Goal: Information Seeking & Learning: Learn about a topic

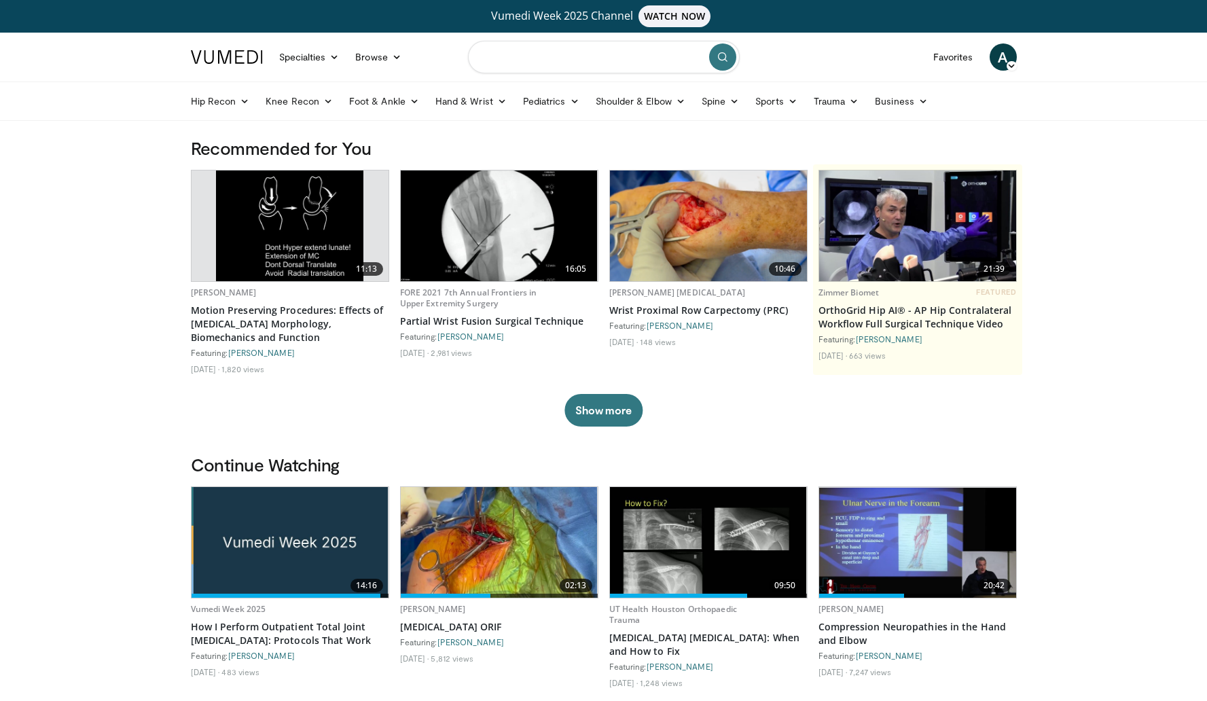
click at [560, 59] on input "Search topics, interventions" at bounding box center [604, 57] width 272 height 33
type input "**********"
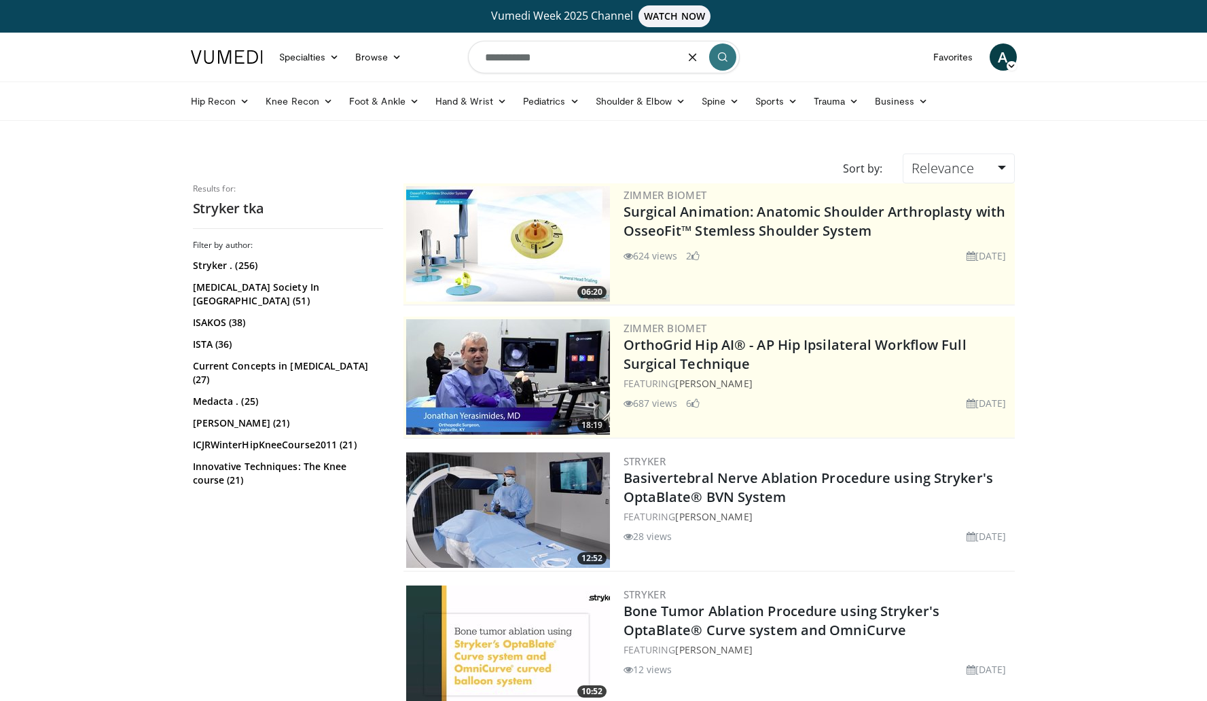
click at [554, 60] on input "**********" at bounding box center [604, 57] width 272 height 33
type input "**********"
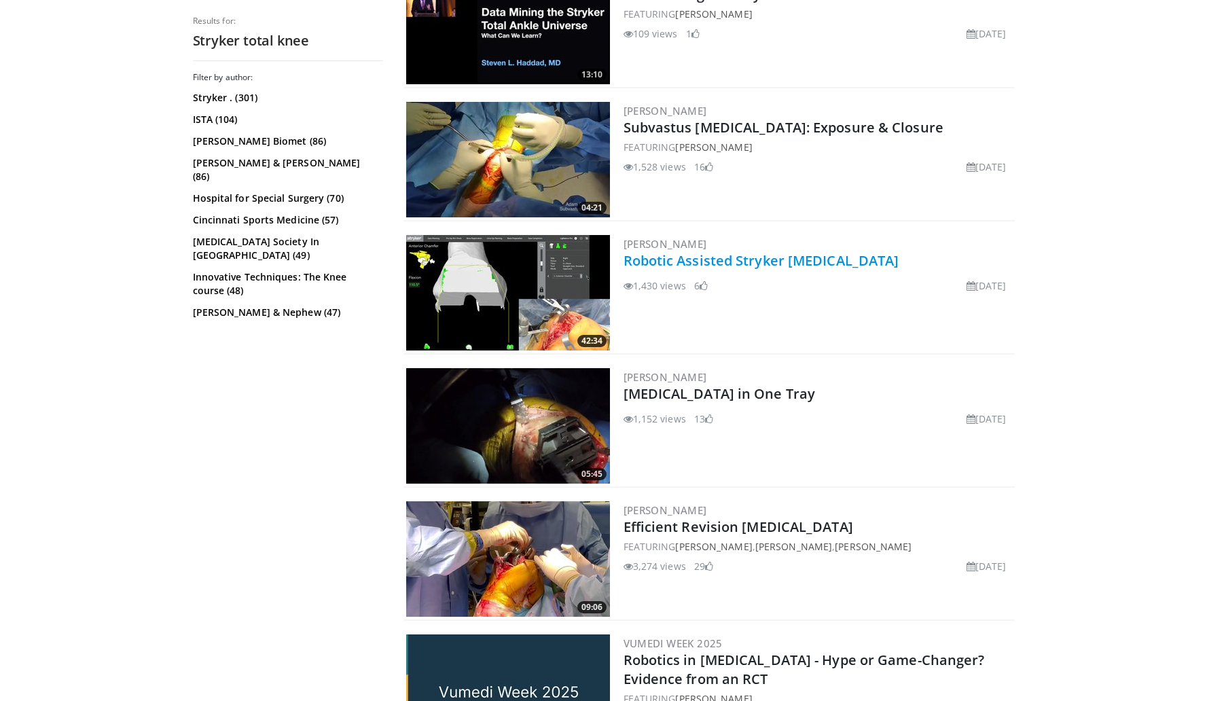
scroll to position [1193, 0]
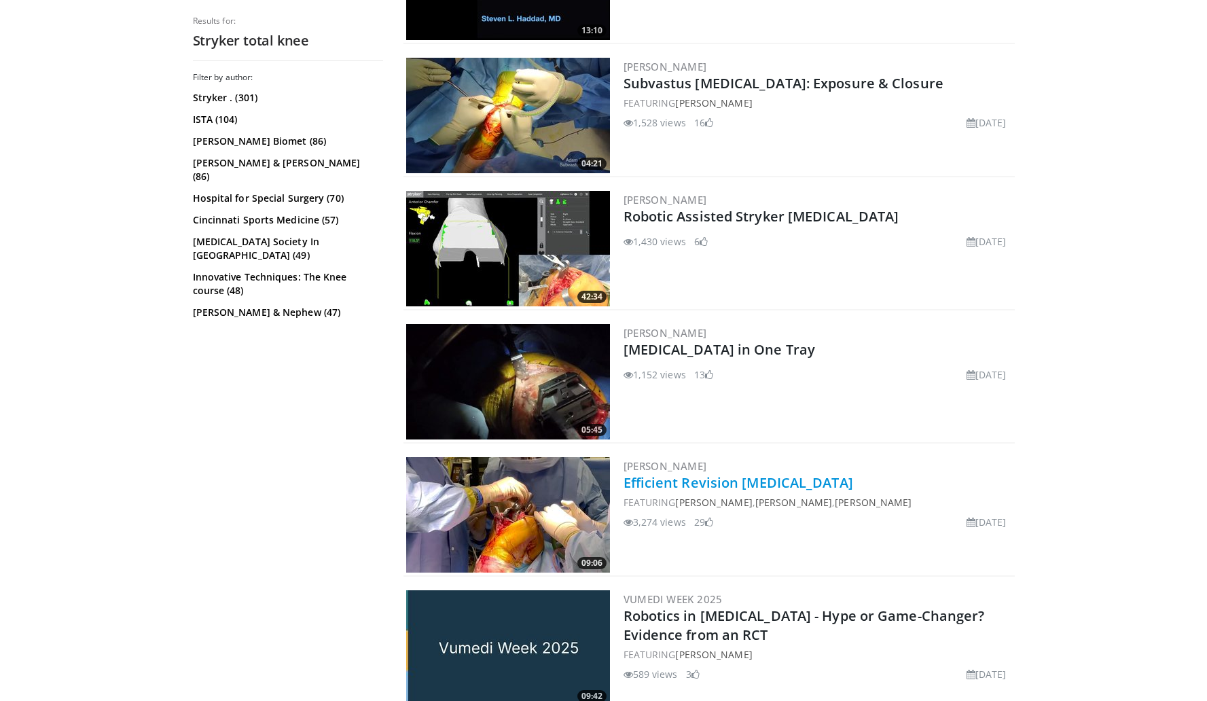
click at [681, 484] on link "Efficient Revision [MEDICAL_DATA]" at bounding box center [738, 482] width 230 height 18
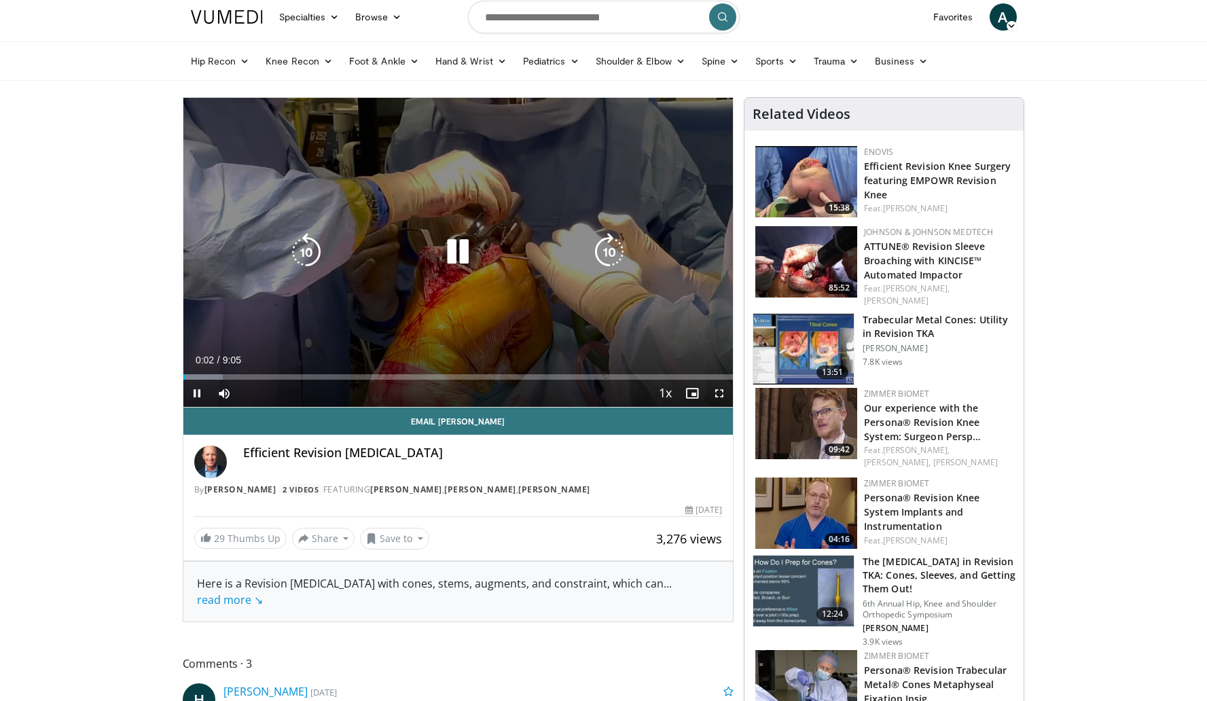
drag, startPoint x: 455, startPoint y: 253, endPoint x: 570, endPoint y: 405, distance: 191.0
click at [566, 397] on video-js "**********" at bounding box center [458, 253] width 550 height 310
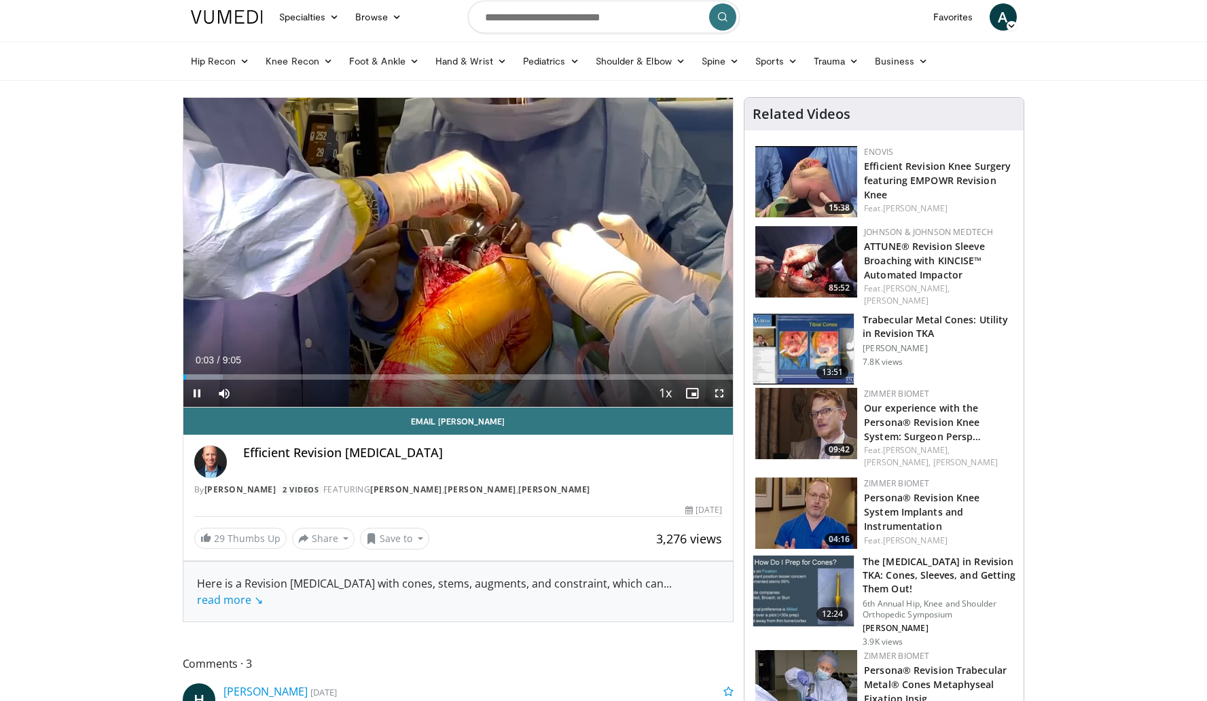
click at [723, 388] on span "Video Player" at bounding box center [719, 393] width 27 height 27
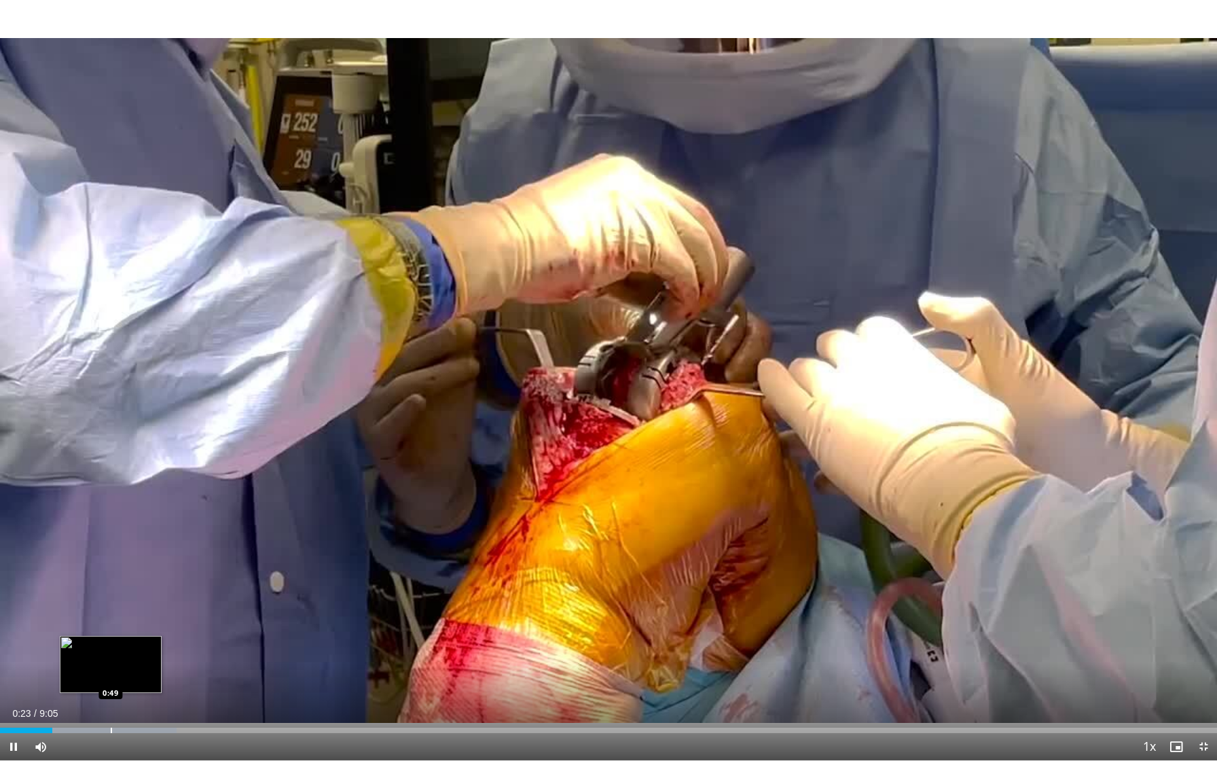
click at [111, 700] on div "Progress Bar" at bounding box center [111, 729] width 1 height 5
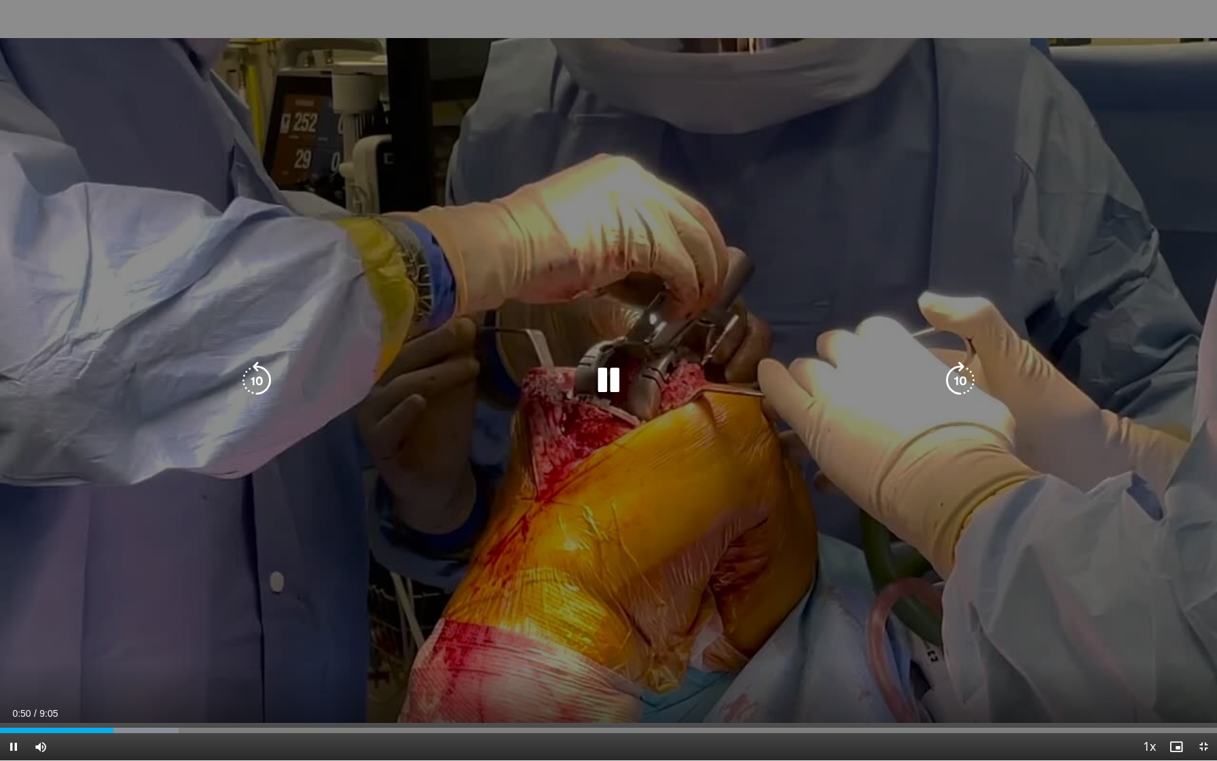
click at [131, 700] on div "10 seconds Tap to unmute" at bounding box center [608, 380] width 1217 height 760
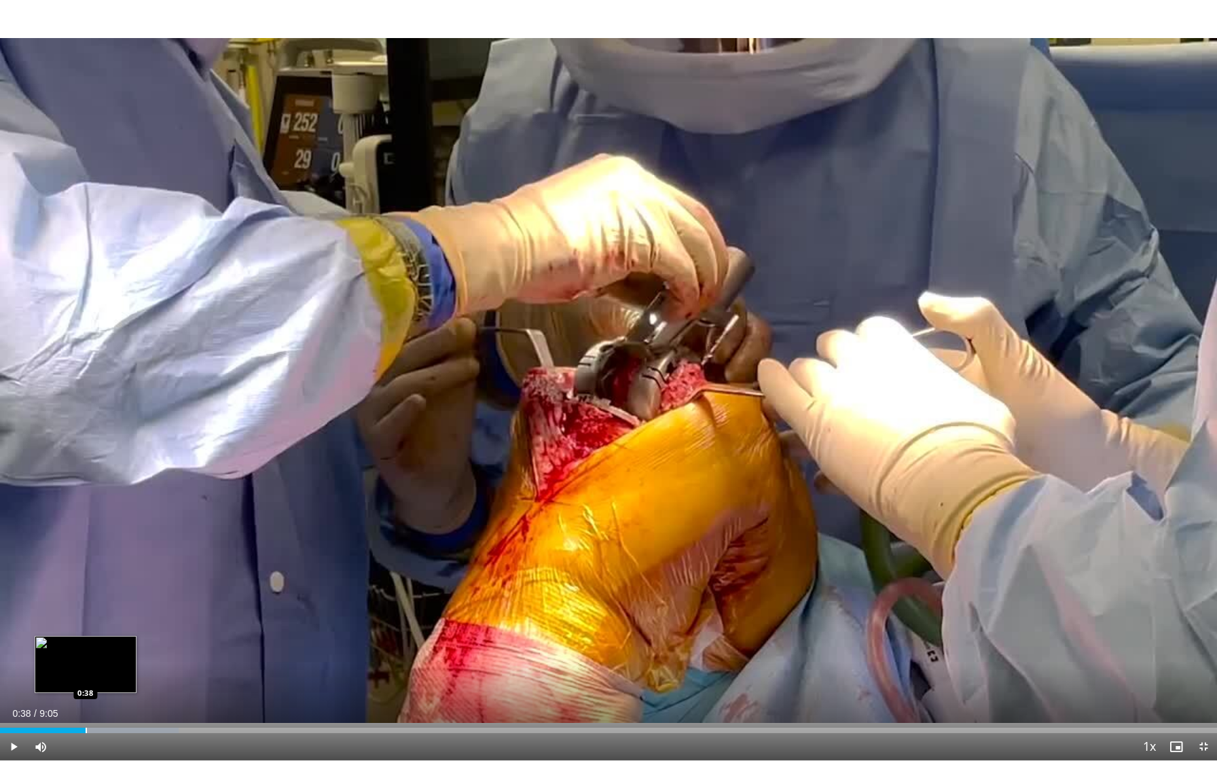
click at [86, 700] on div "Progress Bar" at bounding box center [86, 729] width 1 height 5
click at [16, 700] on span "Video Player" at bounding box center [13, 746] width 27 height 27
click at [113, 700] on div "Progress Bar" at bounding box center [113, 729] width 1 height 5
click at [156, 700] on div "Progress Bar" at bounding box center [156, 729] width 1 height 5
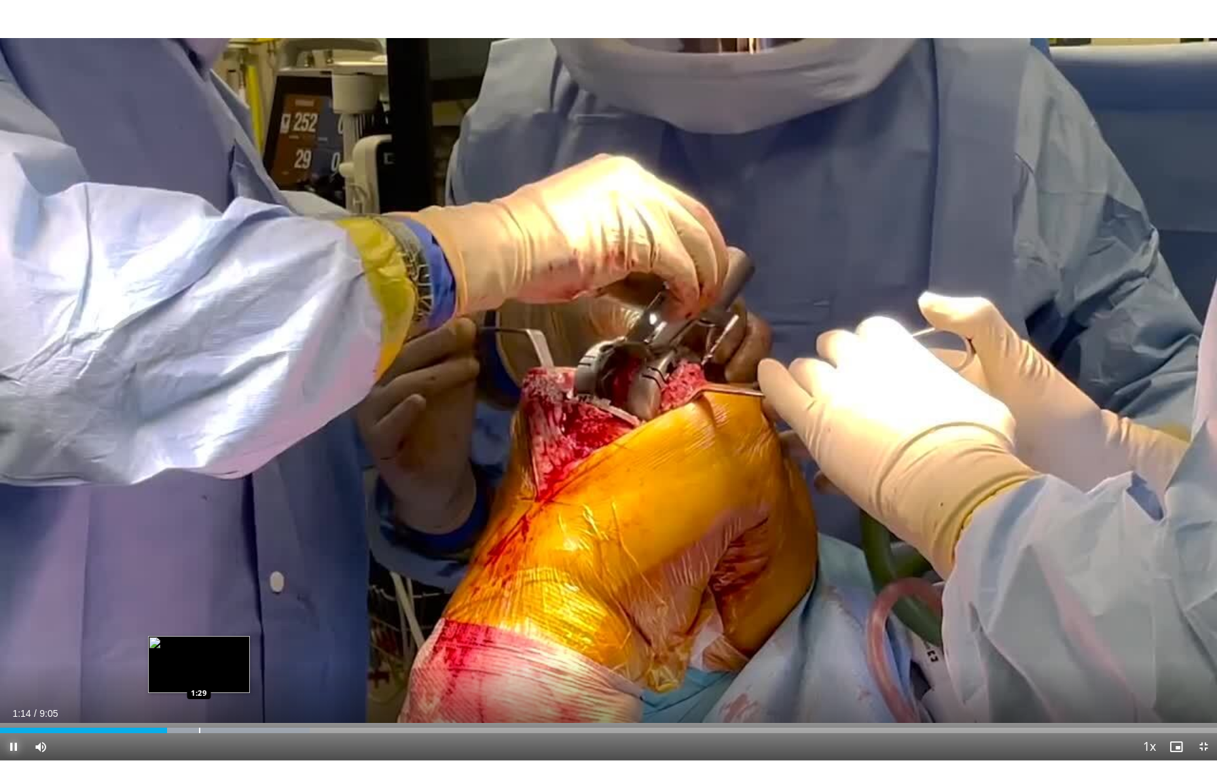
click at [199, 700] on div "Progress Bar" at bounding box center [199, 729] width 1 height 5
click at [231, 700] on div "Progress Bar" at bounding box center [231, 729] width 1 height 5
click at [255, 700] on div "Loaded : 27.53% 1:43 1:54" at bounding box center [608, 726] width 1217 height 13
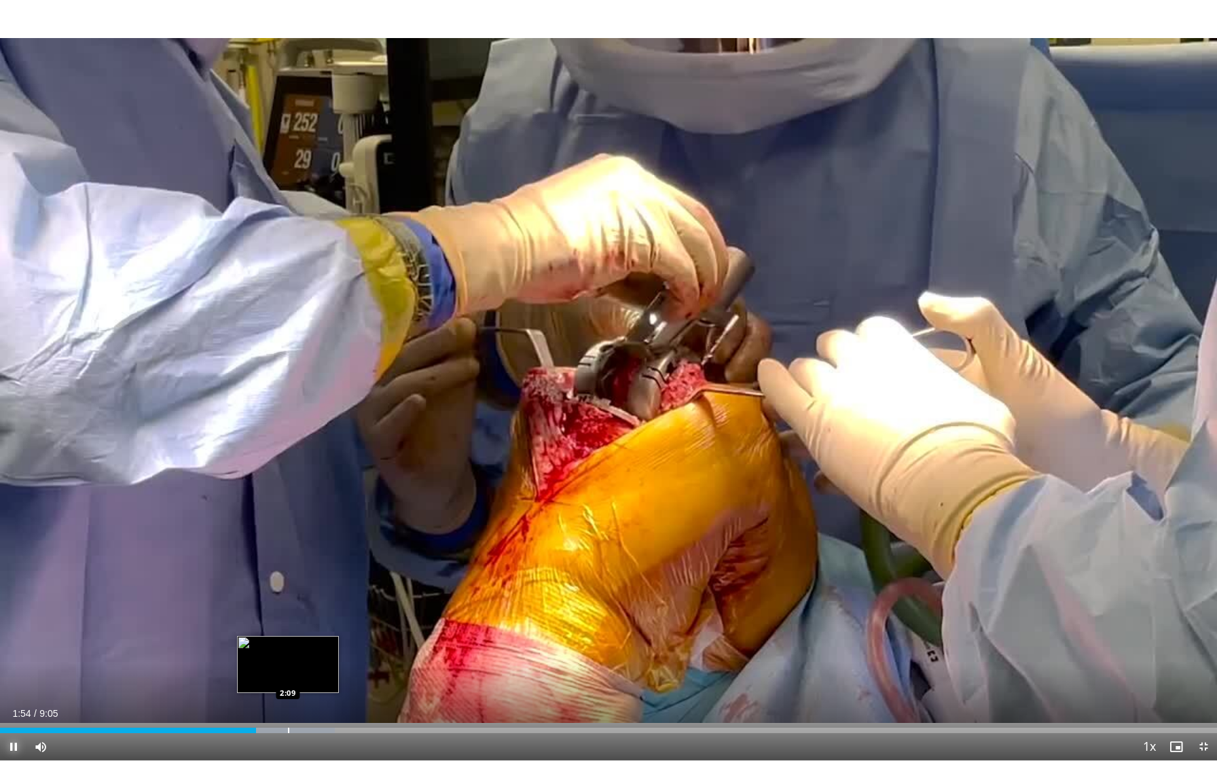
click at [288, 700] on div "Loaded : 27.53% 1:54 2:09" at bounding box center [608, 726] width 1217 height 13
click at [311, 700] on div "Loaded : 29.36% 2:09 2:09" at bounding box center [608, 726] width 1217 height 13
click at [329, 700] on div "Loaded : 29.36% 2:19 2:27" at bounding box center [608, 726] width 1217 height 13
click at [365, 700] on div "Current Time 2:27 / Duration 9:05" at bounding box center [608, 713] width 1217 height 12
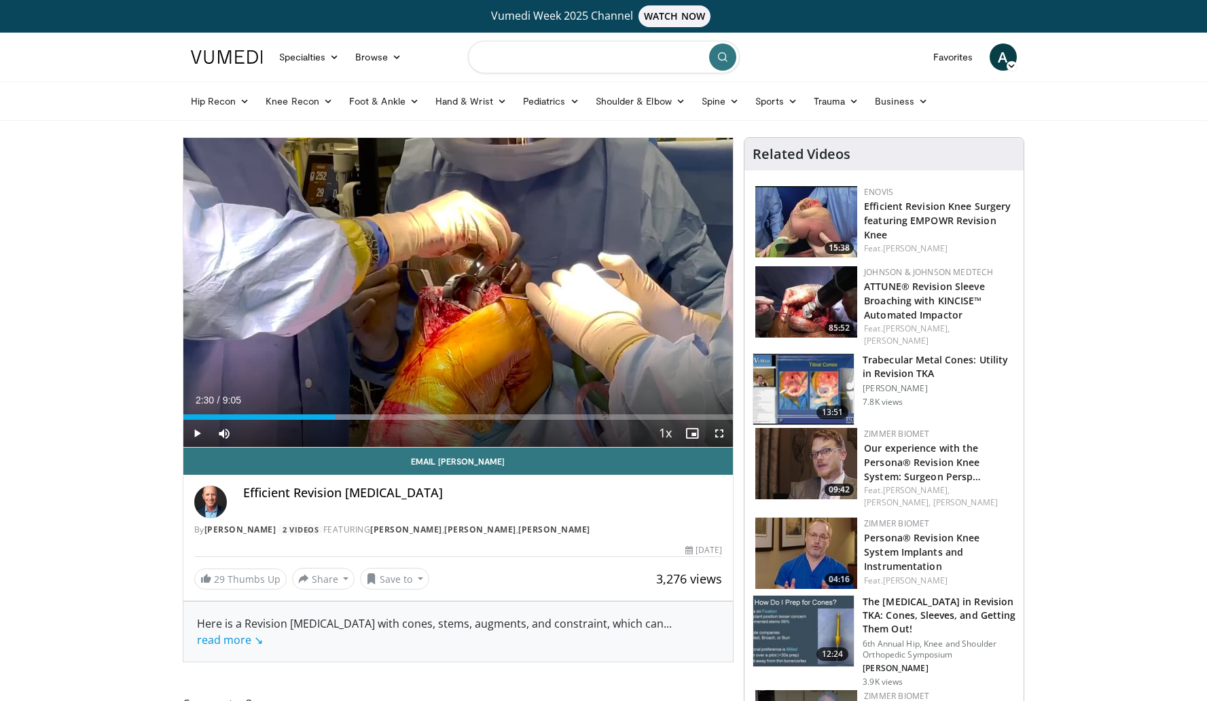
click at [552, 48] on input "Search topics, interventions" at bounding box center [604, 57] width 272 height 33
type input "***"
click at [332, 105] on link "Knee Recon" at bounding box center [299, 101] width 84 height 27
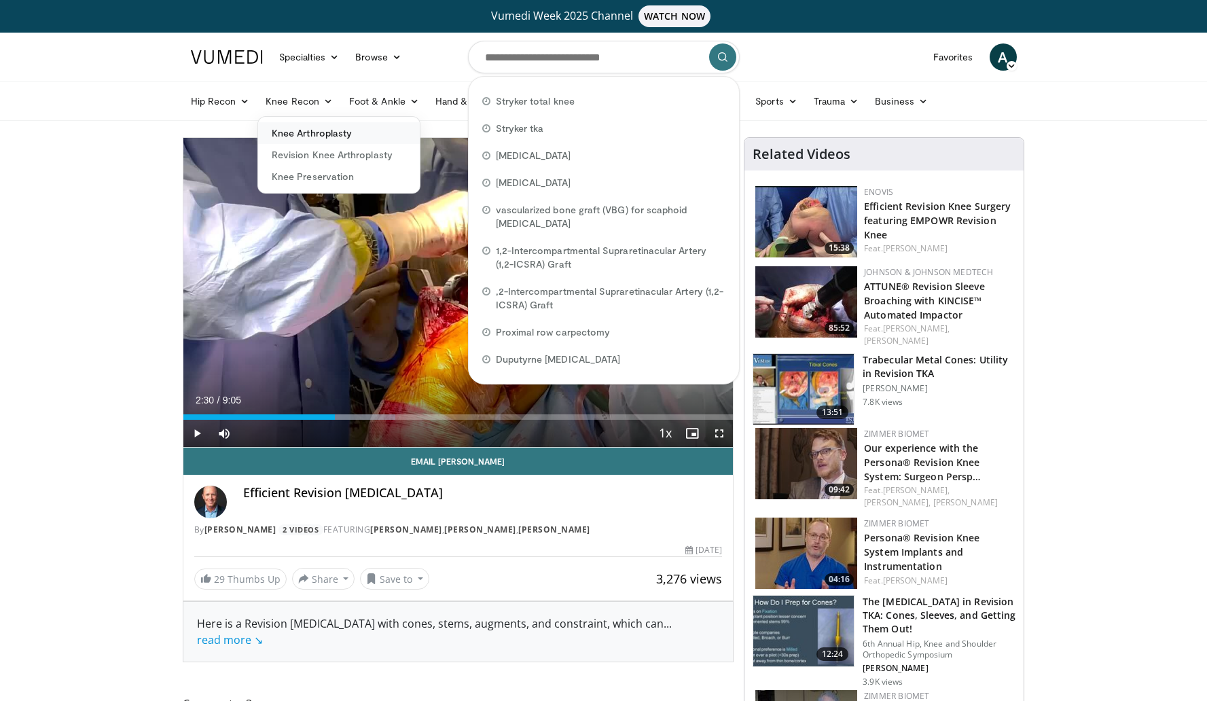
click at [336, 132] on link "Knee Arthroplasty" at bounding box center [339, 133] width 162 height 22
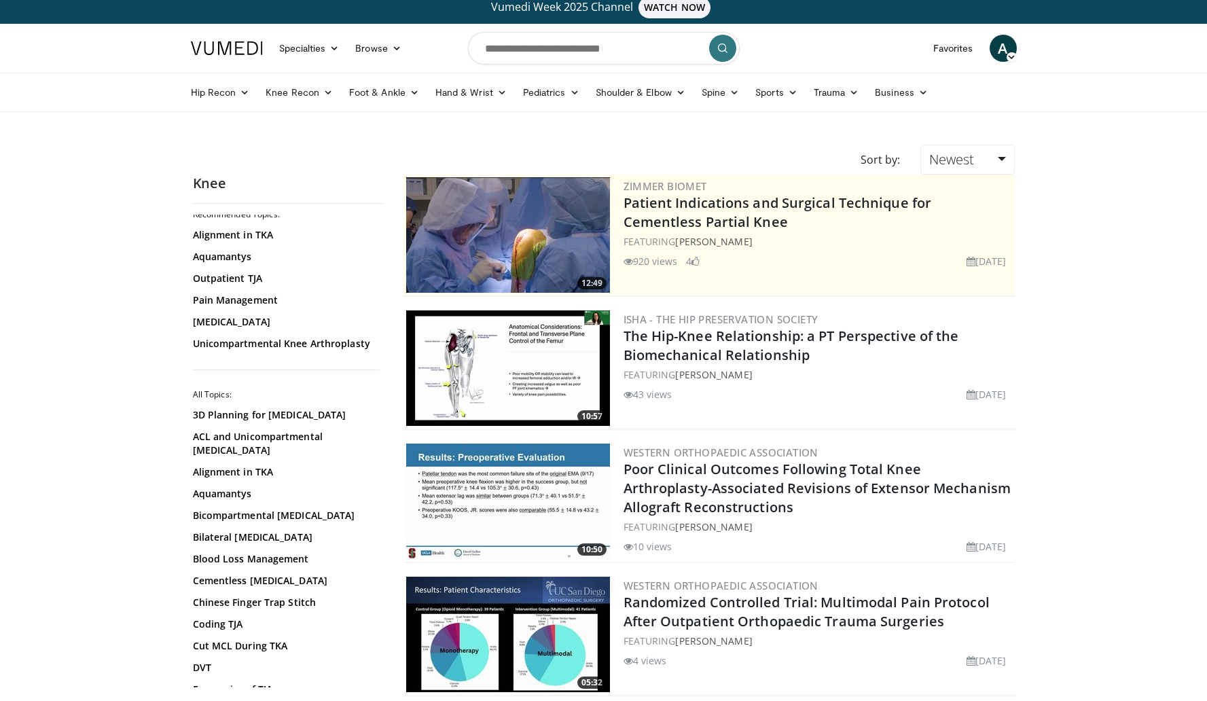
scroll to position [4, 0]
click at [253, 326] on link "[MEDICAL_DATA]" at bounding box center [284, 323] width 183 height 14
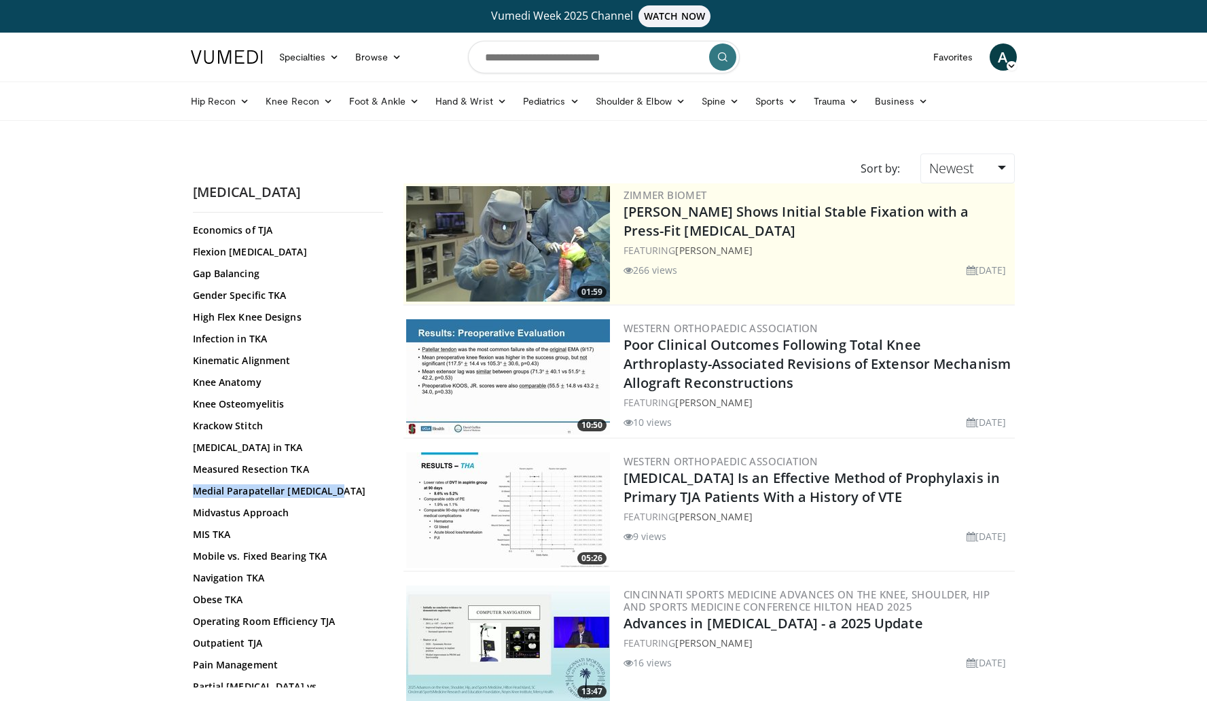
scroll to position [615, 0]
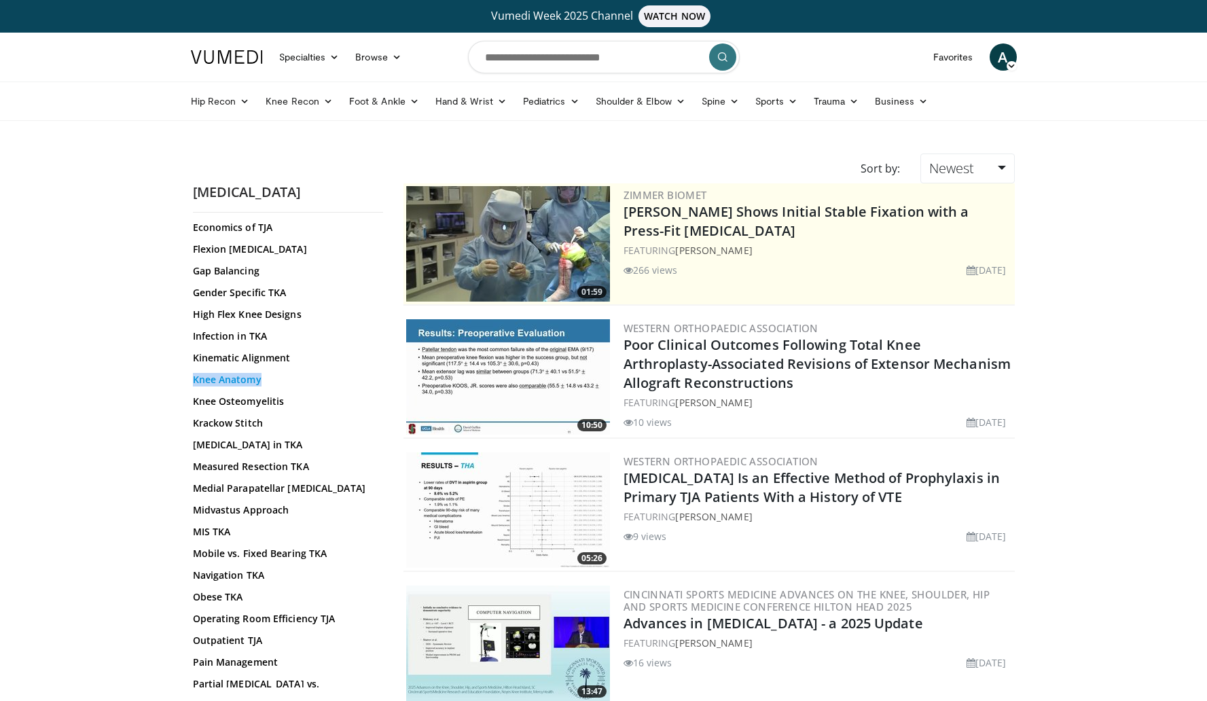
click at [222, 386] on link "Knee Anatomy" at bounding box center [284, 380] width 183 height 14
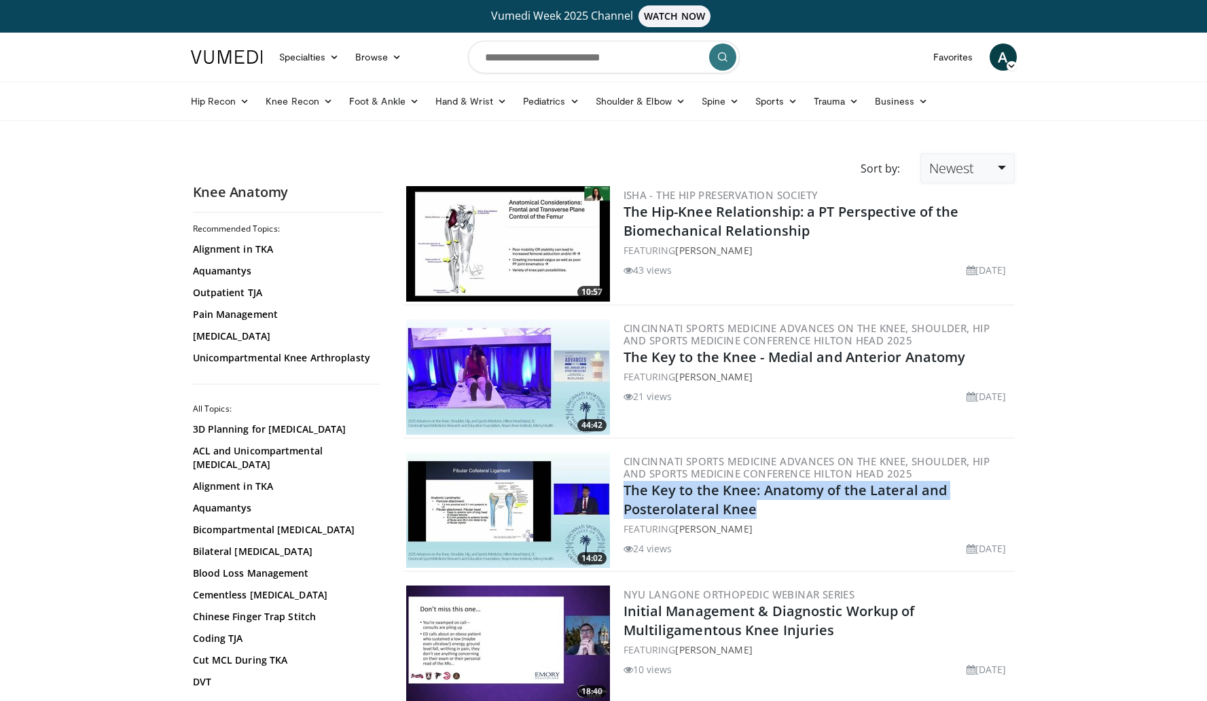
click at [983, 162] on link "Newest" at bounding box center [967, 168] width 94 height 30
click at [962, 271] on link "Views" at bounding box center [974, 267] width 107 height 22
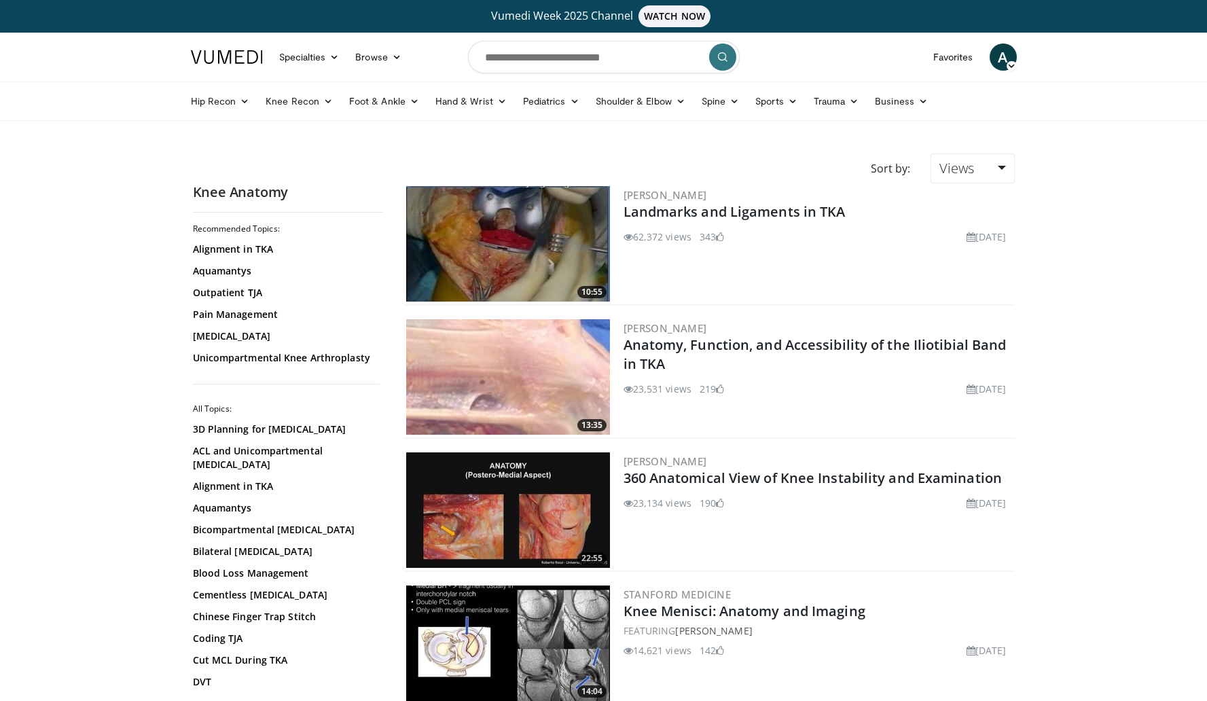
click at [773, 293] on div "Leo Whiteside Landmarks and Ligaments in TKA 62,372 views October 5, 2010 343" at bounding box center [817, 243] width 388 height 115
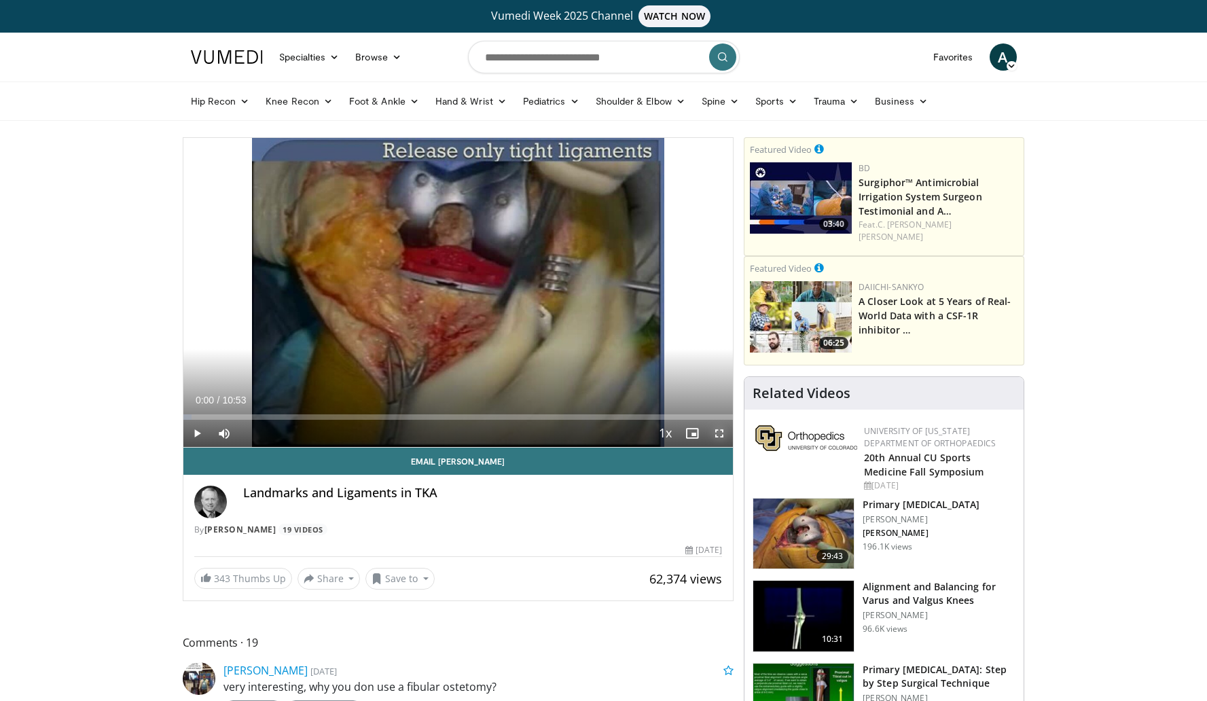
click at [720, 431] on span "Video Player" at bounding box center [719, 433] width 27 height 27
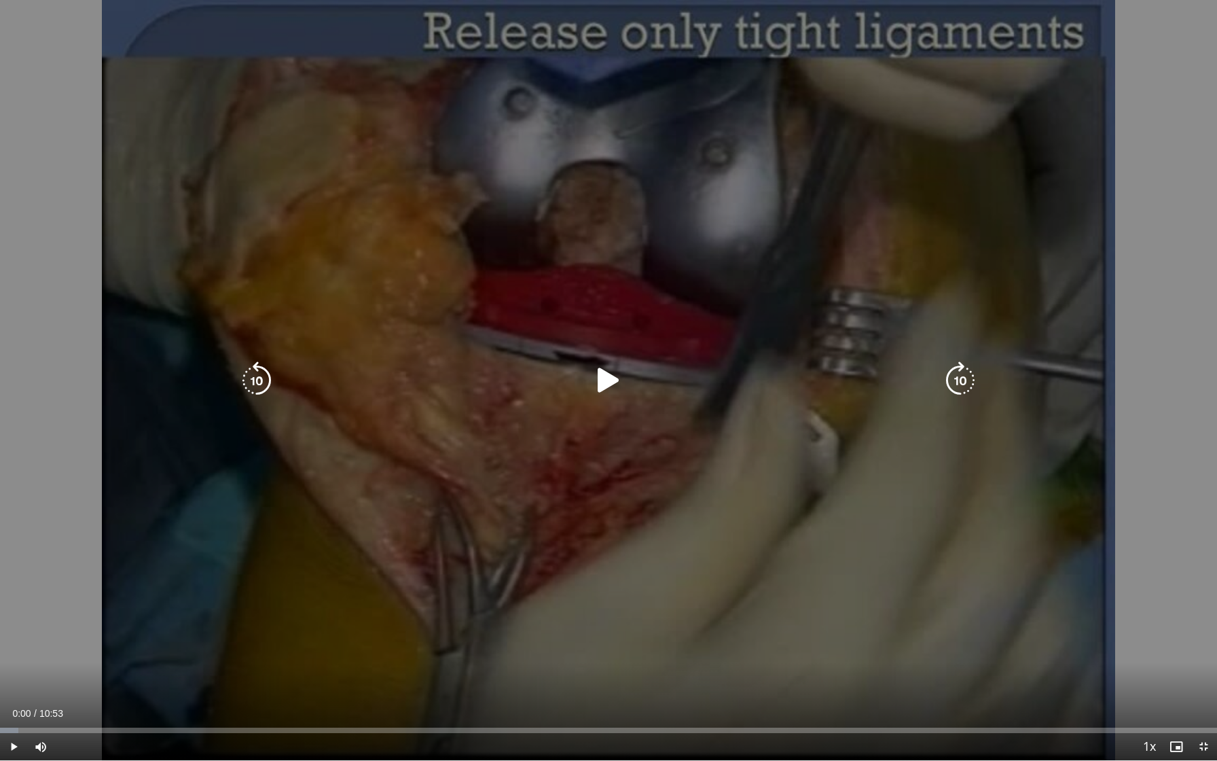
click at [609, 372] on icon "Video Player" at bounding box center [609, 380] width 38 height 38
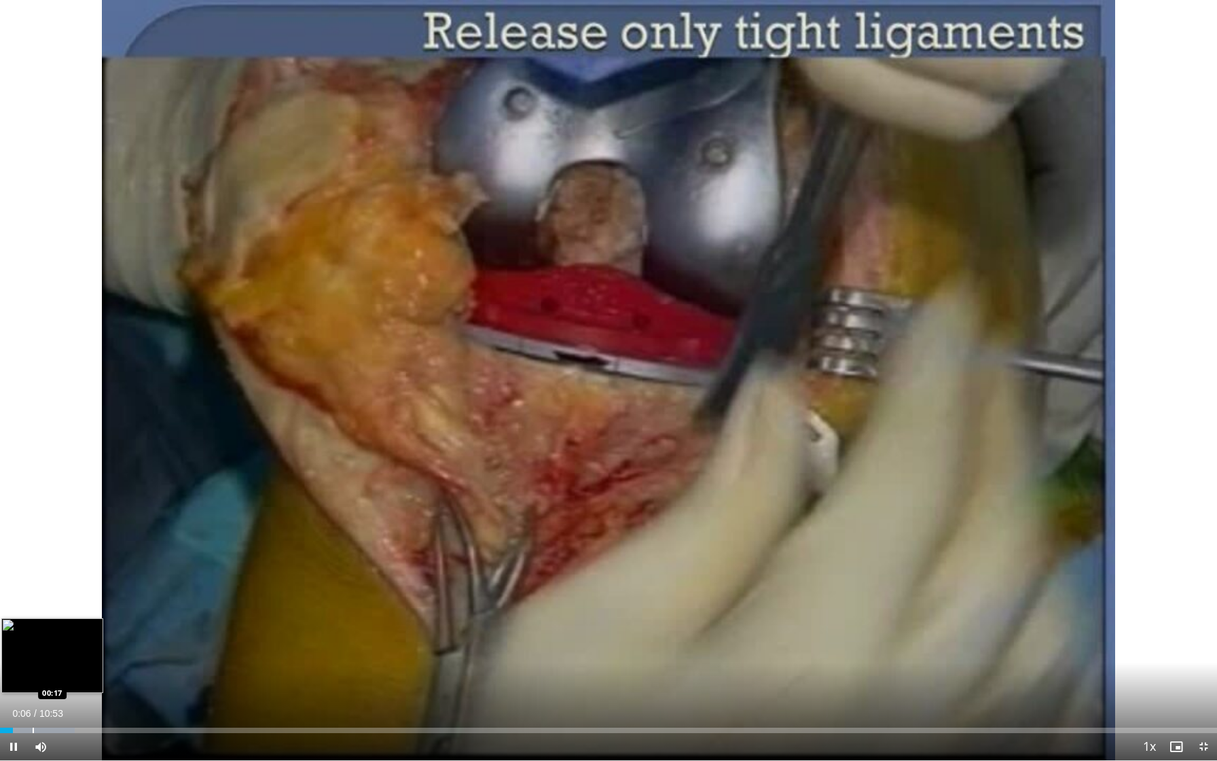
click at [33, 700] on div "Progress Bar" at bounding box center [33, 729] width 1 height 5
click at [21, 700] on div "Progress Bar" at bounding box center [21, 729] width 1 height 5
click at [18, 700] on div "Progress Bar" at bounding box center [18, 729] width 1 height 5
click at [8, 700] on div "Progress Bar" at bounding box center [8, 729] width 1 height 5
